Goal: Information Seeking & Learning: Find specific fact

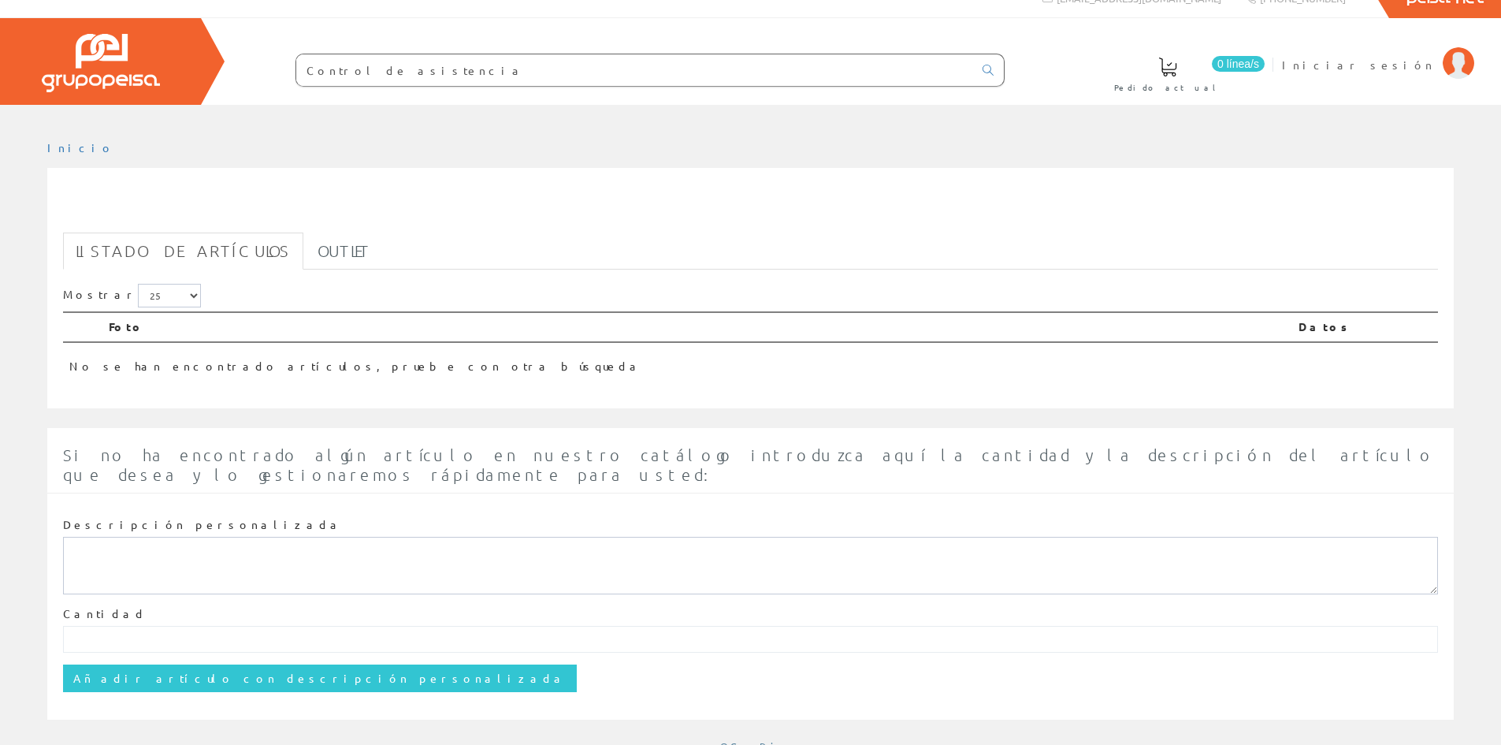
scroll to position [22, 0]
click at [305, 255] on link "Outlet" at bounding box center [344, 250] width 78 height 37
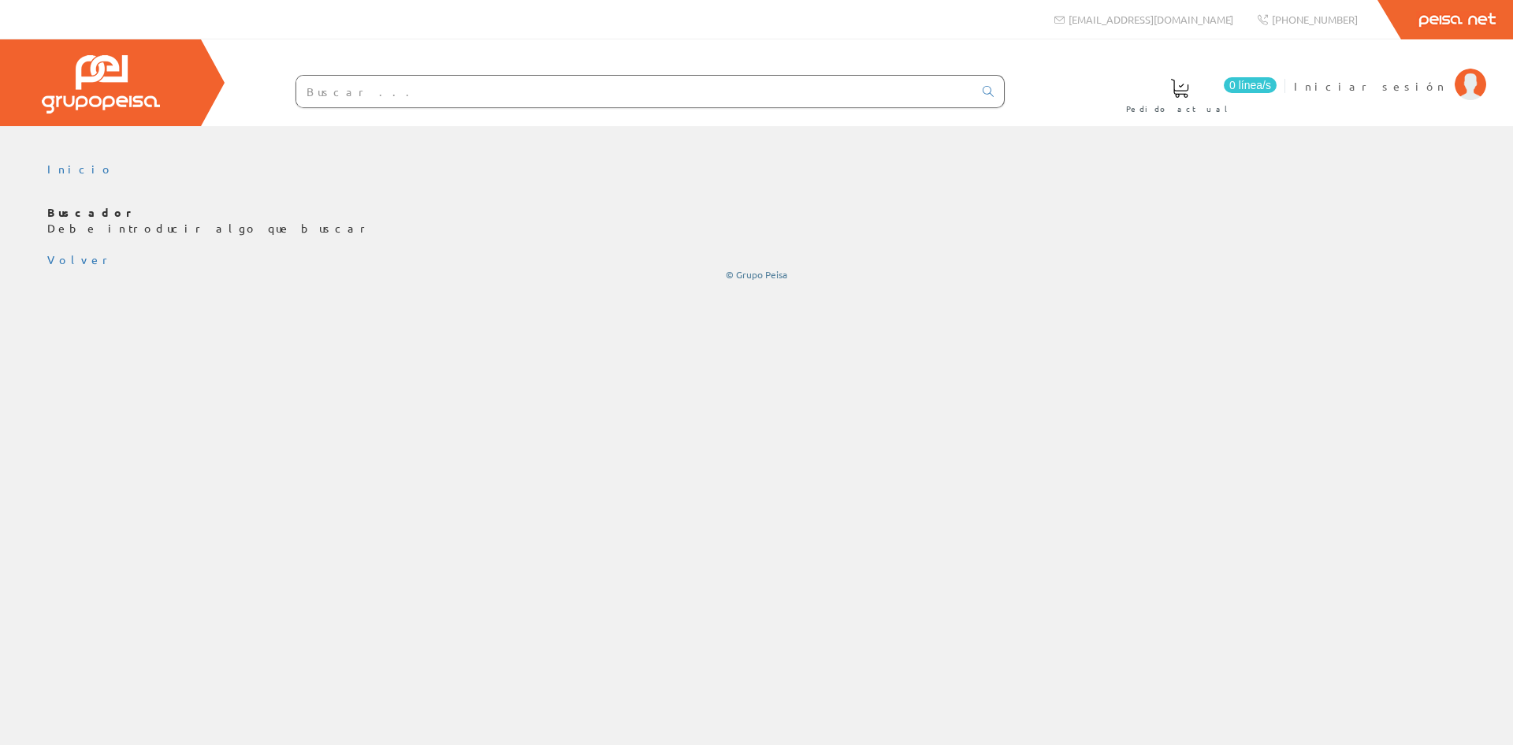
click at [363, 99] on input "text" at bounding box center [634, 92] width 677 height 32
type input "Control de asistencia"
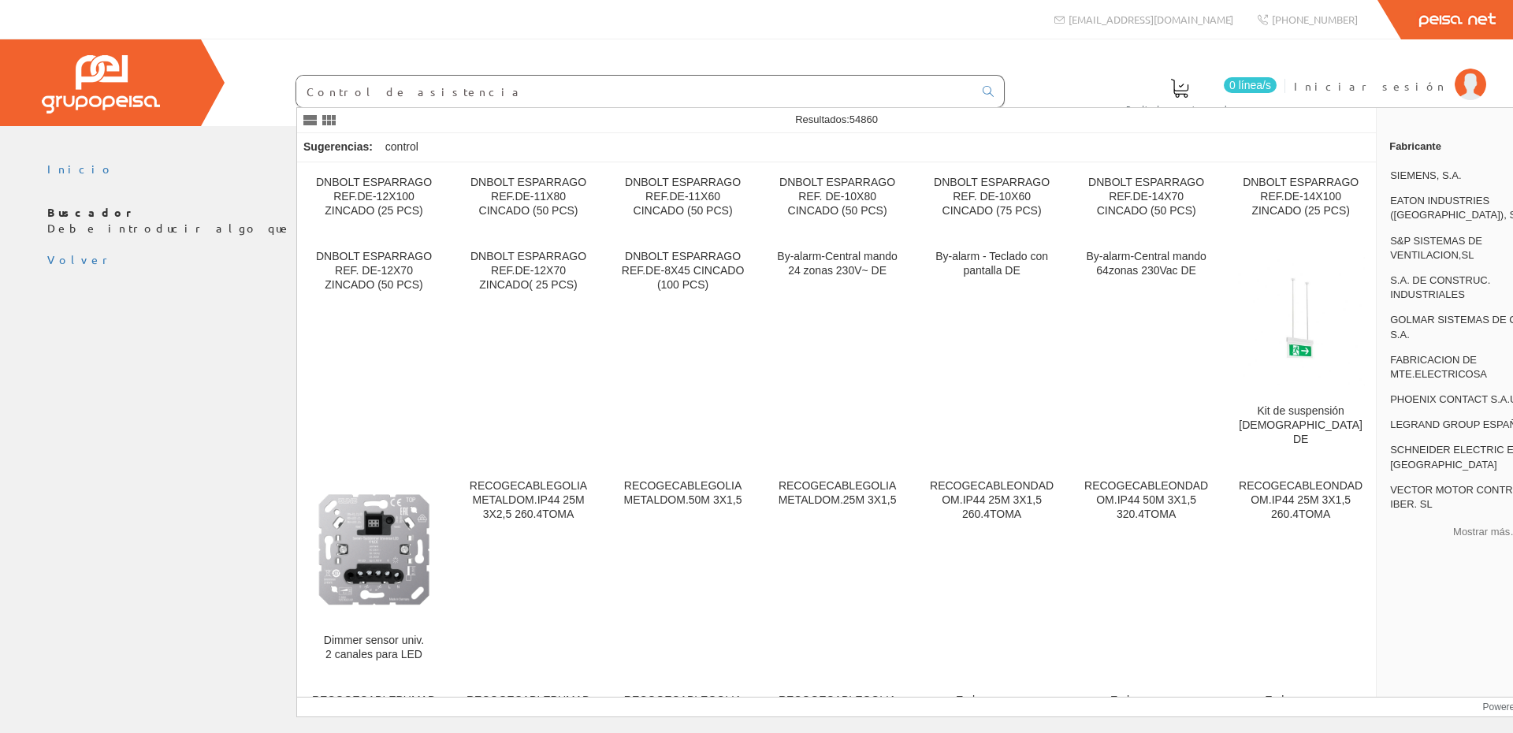
drag, startPoint x: 443, startPoint y: 94, endPoint x: 212, endPoint y: 60, distance: 233.4
click at [212, 60] on div "0 línea/s Pedido actual Iniciar sesión" at bounding box center [756, 82] width 1513 height 87
type input "Fichar"
